Goal: Task Accomplishment & Management: Manage account settings

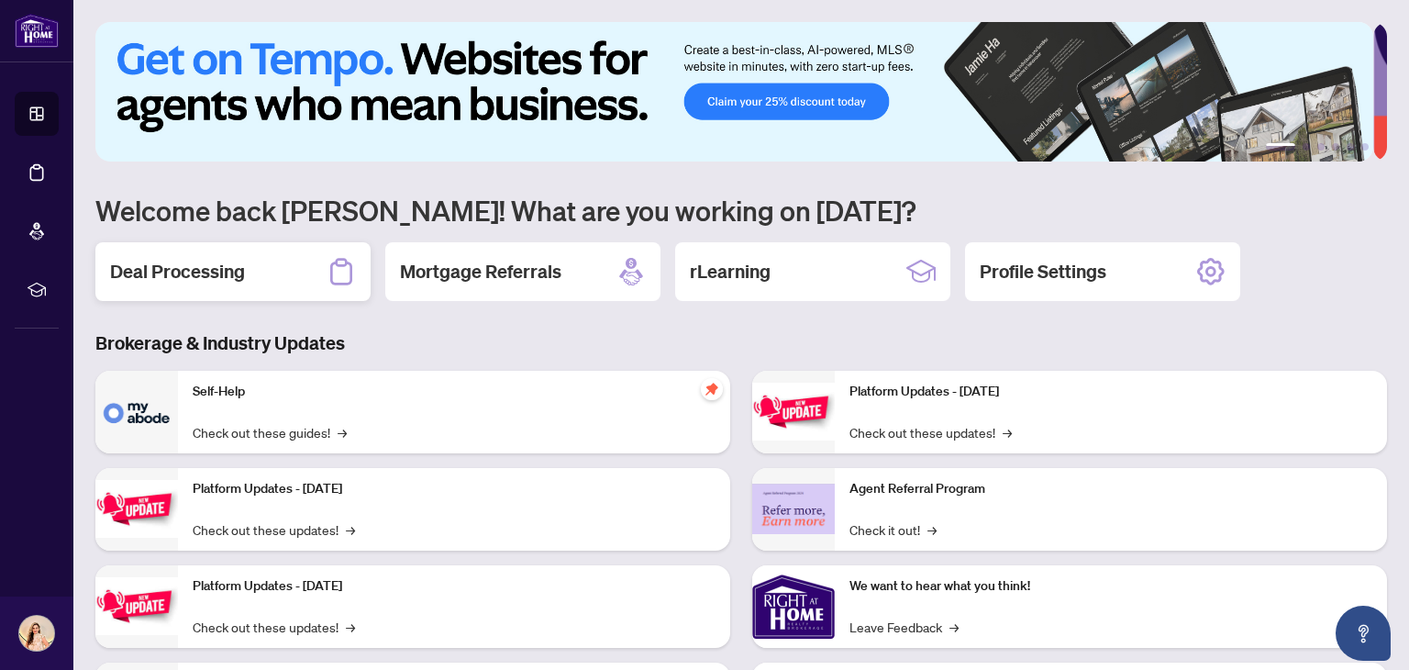
click at [265, 265] on div "Deal Processing" at bounding box center [232, 271] width 275 height 59
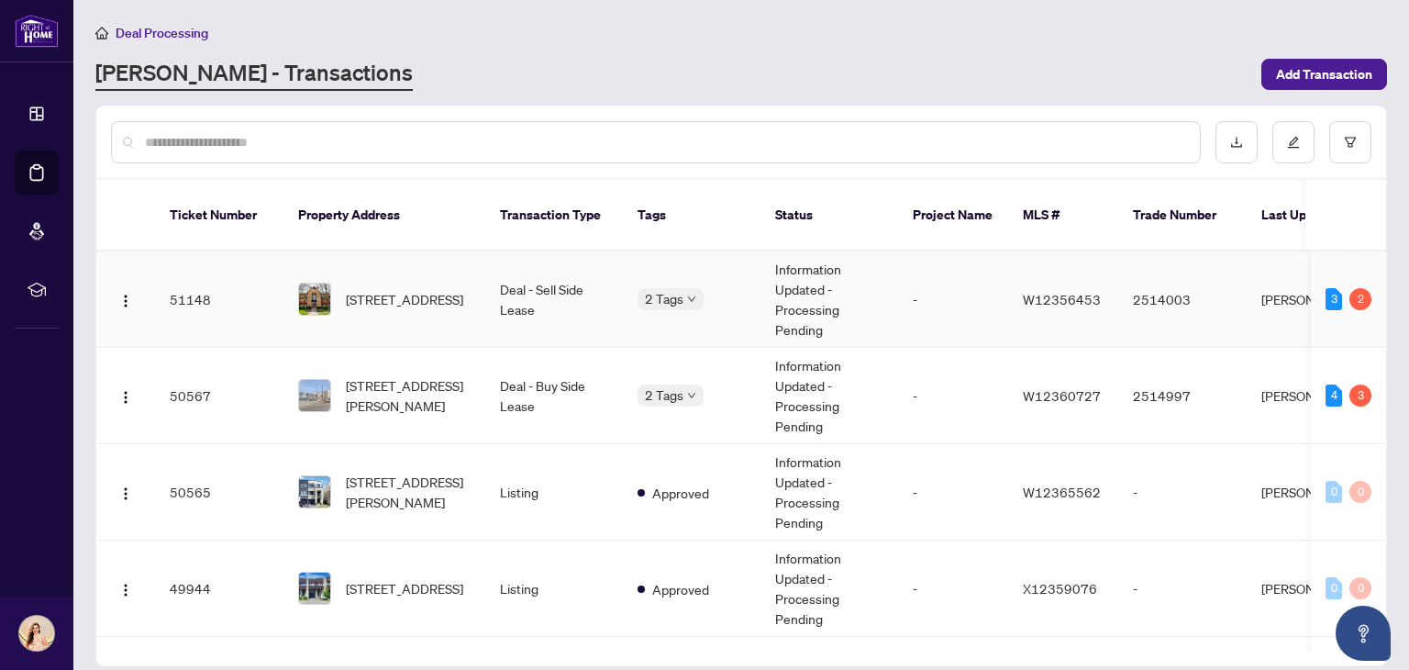
click at [561, 292] on td "Deal - Sell Side Lease" at bounding box center [554, 299] width 138 height 96
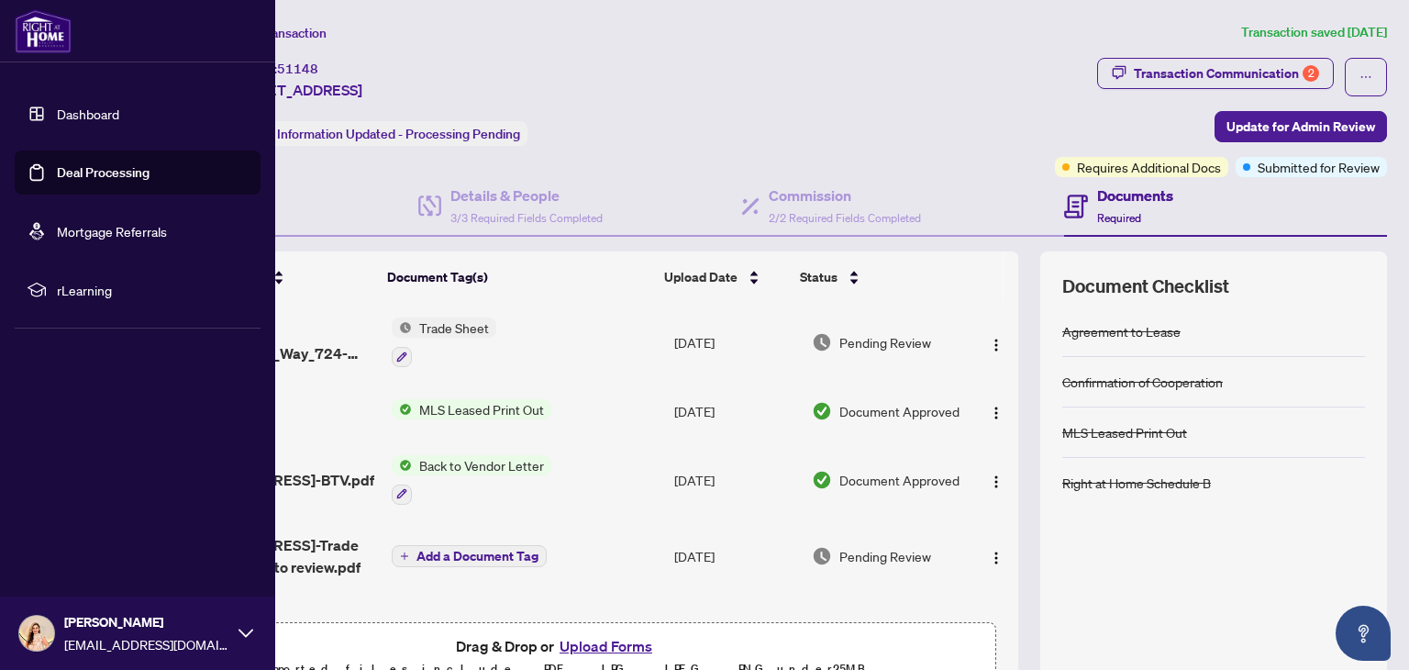
click at [119, 109] on link "Dashboard" at bounding box center [88, 113] width 62 height 17
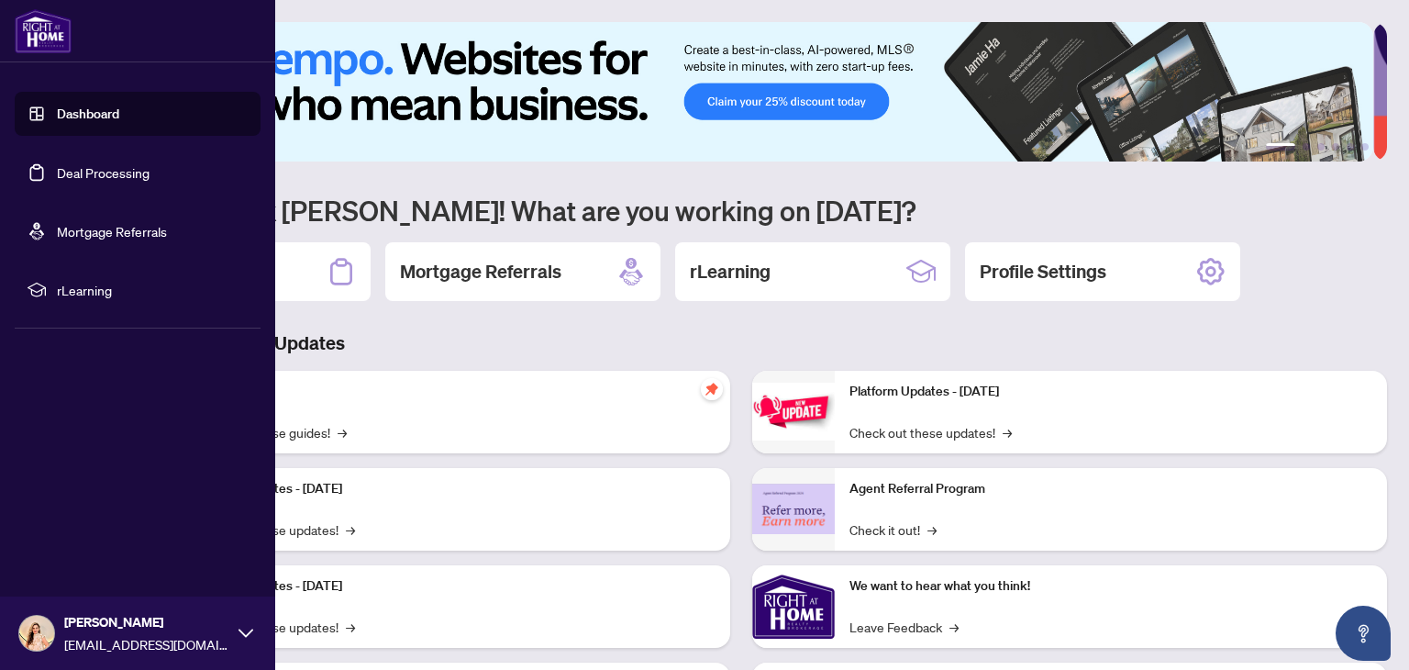
click at [119, 111] on link "Dashboard" at bounding box center [88, 113] width 62 height 17
